Goal: Information Seeking & Learning: Learn about a topic

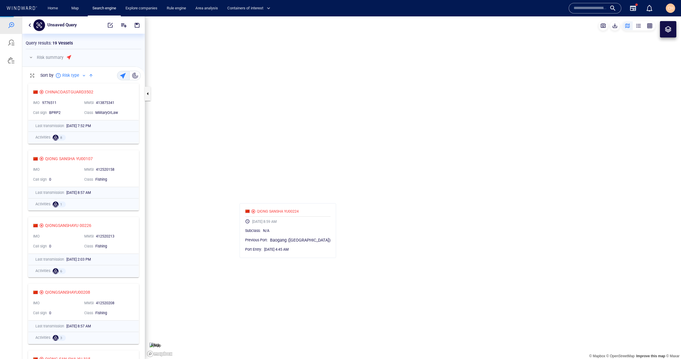
scroll to position [278, 123]
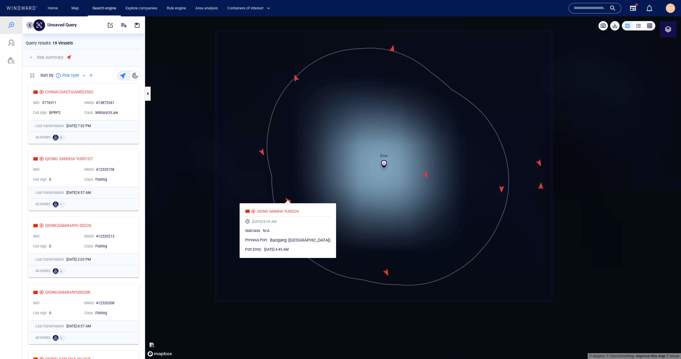
click at [27, 25] on button "button" at bounding box center [29, 25] width 7 height 7
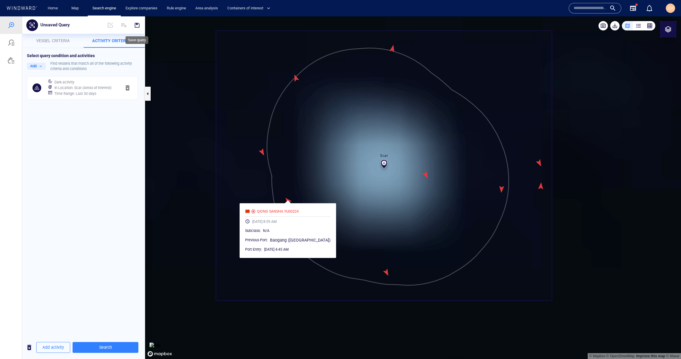
click at [138, 24] on span "button" at bounding box center [137, 25] width 6 height 6
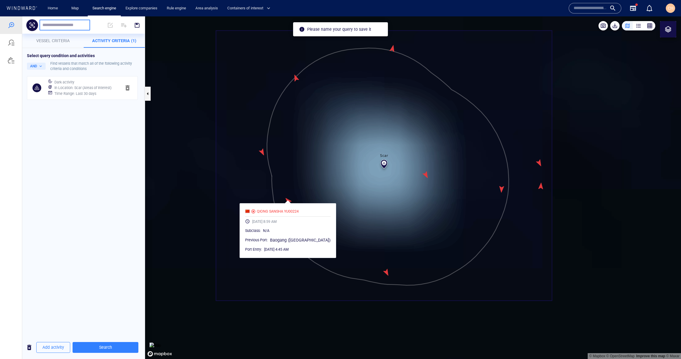
click at [51, 26] on input "text" at bounding box center [64, 25] width 45 height 5
type input "****"
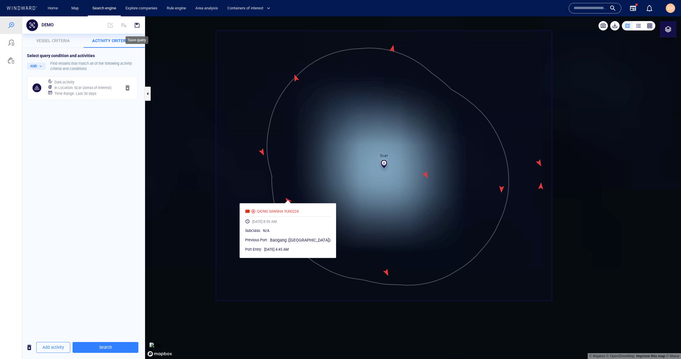
click at [140, 25] on span "button" at bounding box center [137, 25] width 6 height 6
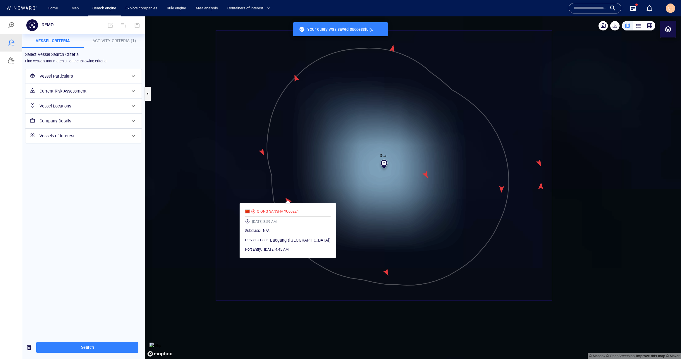
click at [61, 44] on p "Vessel criteria" at bounding box center [53, 40] width 54 height 7
